Goal: Information Seeking & Learning: Find specific fact

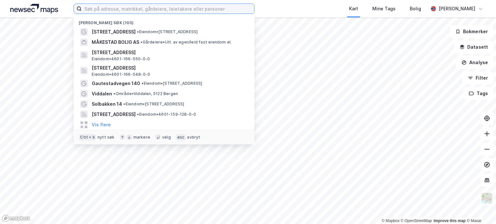
click at [123, 10] on input at bounding box center [168, 9] width 172 height 10
click at [118, 9] on input at bounding box center [168, 9] width 172 height 10
click at [122, 8] on input at bounding box center [168, 9] width 172 height 10
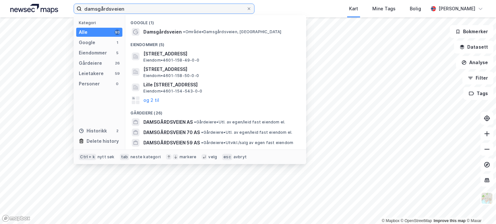
type input "damsgårdsveien"
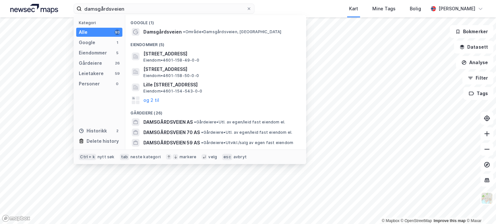
click at [196, 34] on span "• Område • [GEOGRAPHIC_DATA], [GEOGRAPHIC_DATA]" at bounding box center [232, 31] width 98 height 5
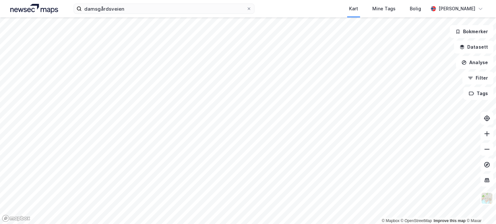
click at [108, 15] on div "damsgårdsveien Kart Mine Tags Bolig [PERSON_NAME] © Mapbox © OpenStreetMap Impr…" at bounding box center [248, 112] width 496 height 224
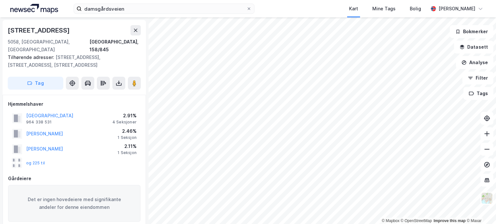
click at [0, 0] on button "og 225 til" at bounding box center [0, 0] width 0 height 0
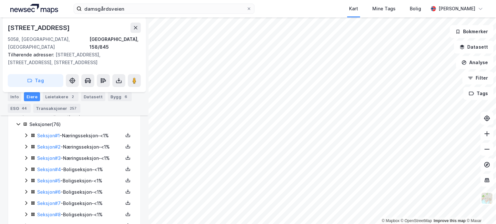
scroll to position [141, 0]
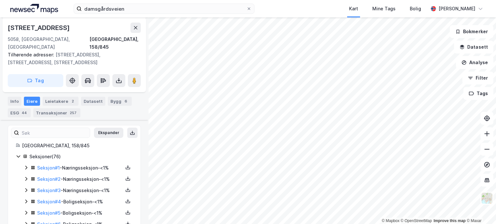
click at [48, 165] on link "Seksjon # 1" at bounding box center [48, 167] width 23 height 5
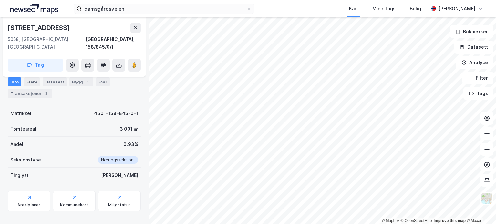
scroll to position [67, 0]
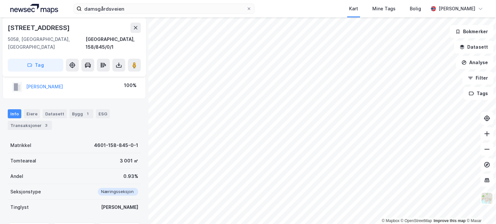
click at [32, 121] on div "Transaksjoner 3" at bounding box center [30, 125] width 44 height 9
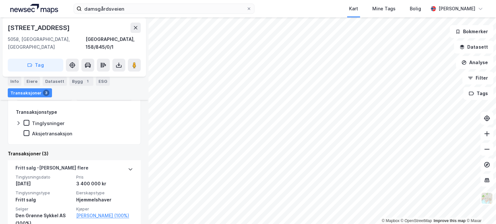
scroll to position [190, 0]
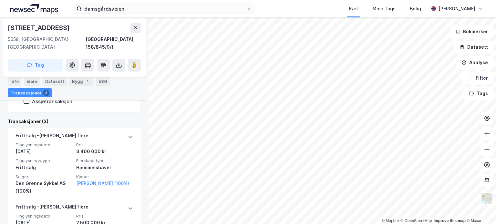
click at [93, 180] on link "[PERSON_NAME] (100%)" at bounding box center [104, 184] width 57 height 8
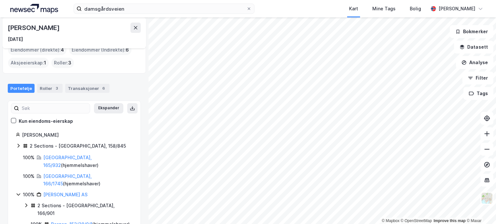
scroll to position [65, 0]
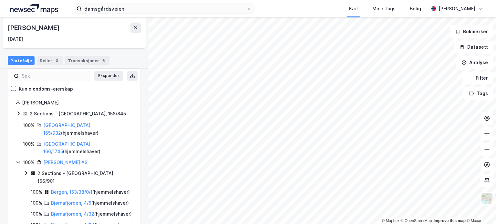
click at [17, 113] on icon at bounding box center [18, 113] width 5 height 5
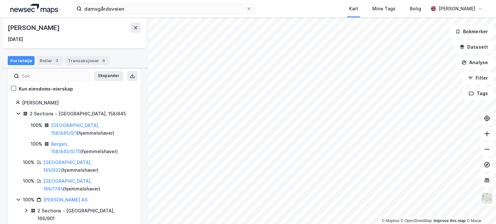
click at [80, 143] on link "Bergen, 158/845/0/75" at bounding box center [65, 147] width 29 height 13
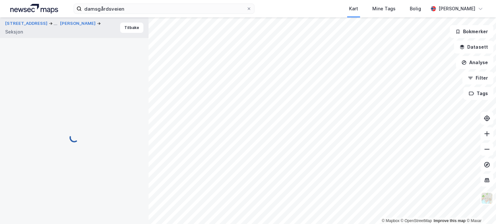
scroll to position [99, 0]
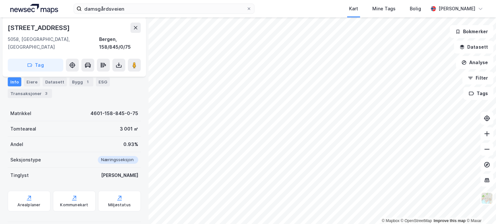
click at [34, 92] on div "Transaksjoner 3" at bounding box center [30, 93] width 44 height 9
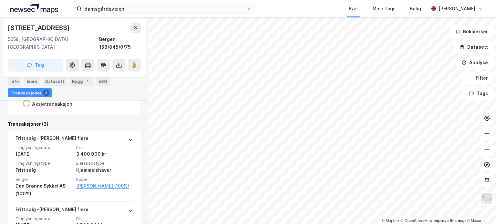
scroll to position [196, 0]
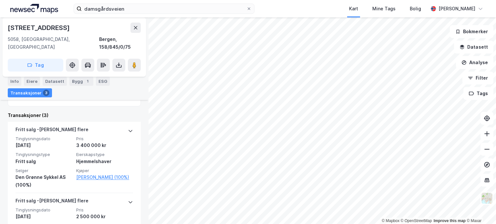
click at [128, 128] on icon at bounding box center [130, 130] width 5 height 5
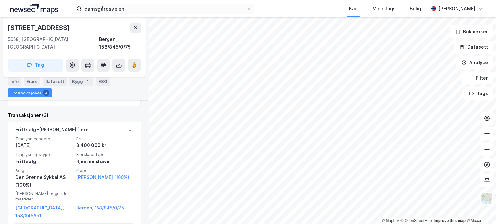
click at [128, 130] on icon at bounding box center [130, 131] width 4 height 2
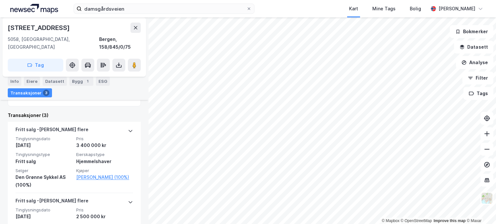
click at [65, 127] on div "[PERSON_NAME] flere" at bounding box center [51, 131] width 73 height 10
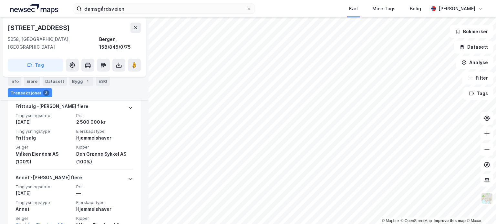
scroll to position [324, 0]
